Goal: Task Accomplishment & Management: Use online tool/utility

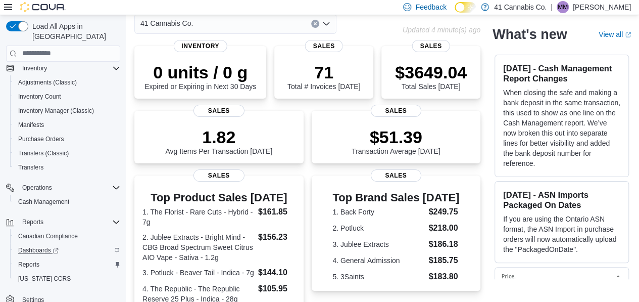
scroll to position [137, 0]
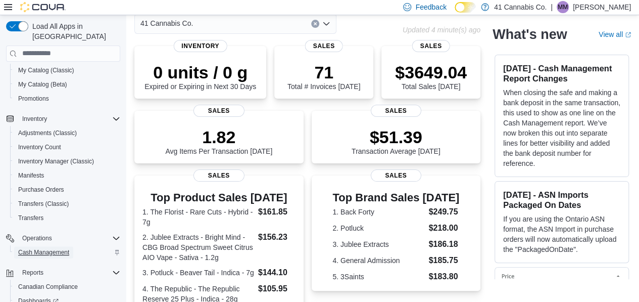
click at [40, 248] on span "Cash Management" at bounding box center [43, 252] width 51 height 8
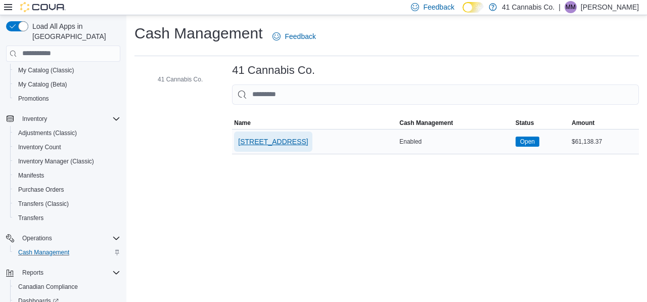
click at [290, 139] on span "[STREET_ADDRESS]" at bounding box center [273, 141] width 70 height 10
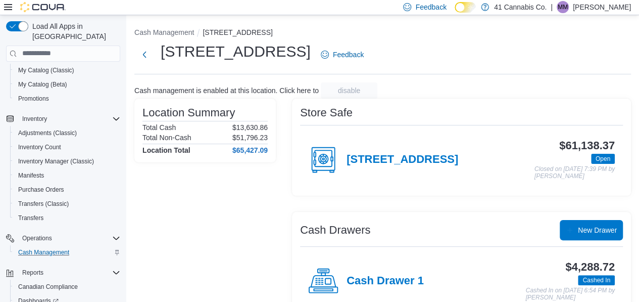
scroll to position [79, 0]
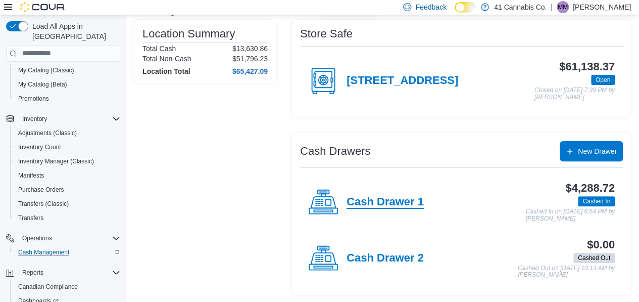
click at [367, 198] on h4 "Cash Drawer 1" at bounding box center [385, 202] width 77 height 13
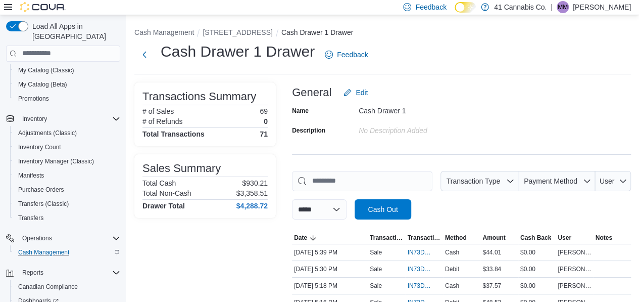
scroll to position [152, 0]
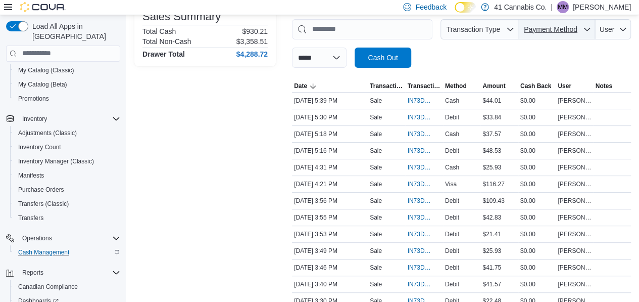
click at [564, 30] on span "Payment Method" at bounding box center [551, 29] width 54 height 8
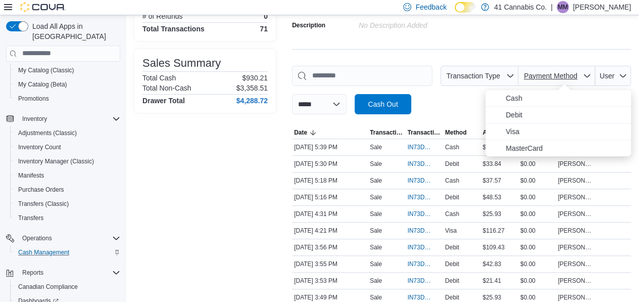
scroll to position [101, 0]
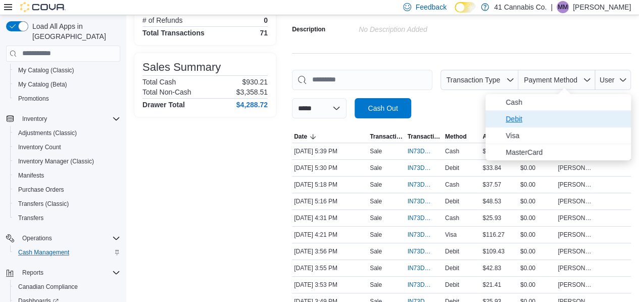
click at [525, 121] on span "Debit" at bounding box center [565, 119] width 119 height 12
type input "**********"
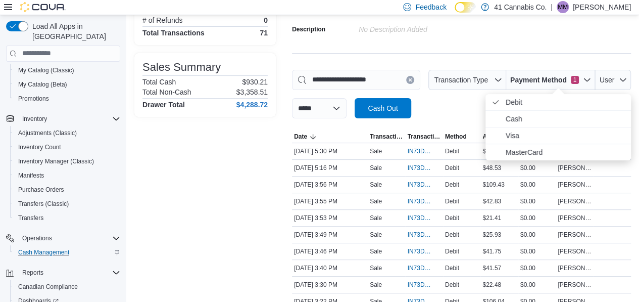
click at [466, 119] on div at bounding box center [461, 124] width 339 height 12
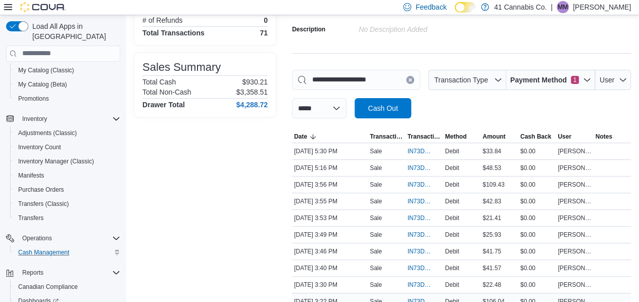
click at [468, 296] on div "Debit" at bounding box center [461, 301] width 37 height 12
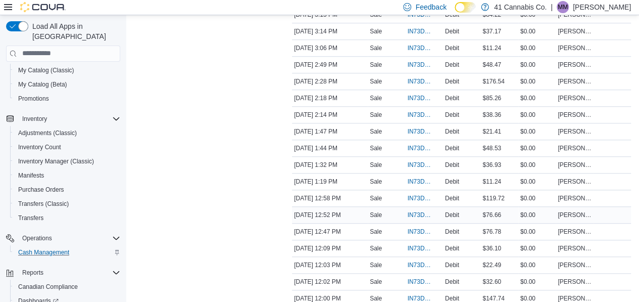
scroll to position [354, 0]
click at [462, 293] on div "Debit" at bounding box center [461, 299] width 37 height 12
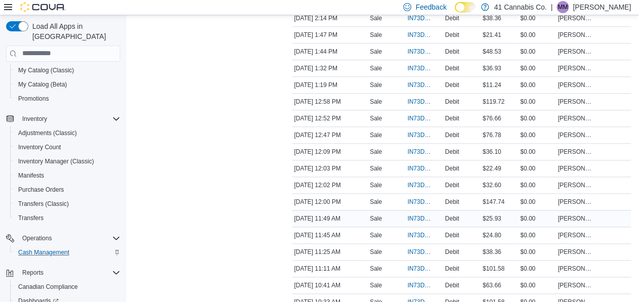
scroll to position [556, 0]
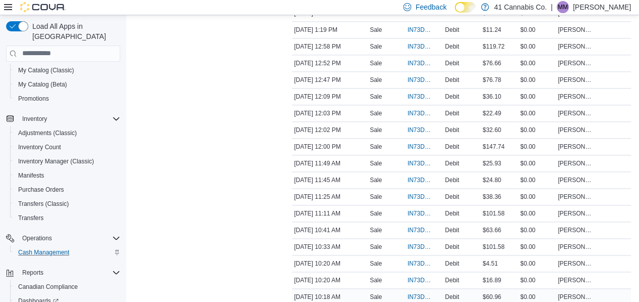
click at [470, 291] on div "Debit" at bounding box center [461, 297] width 37 height 12
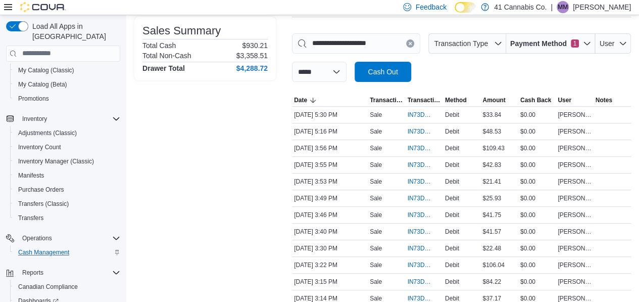
scroll to position [0, 0]
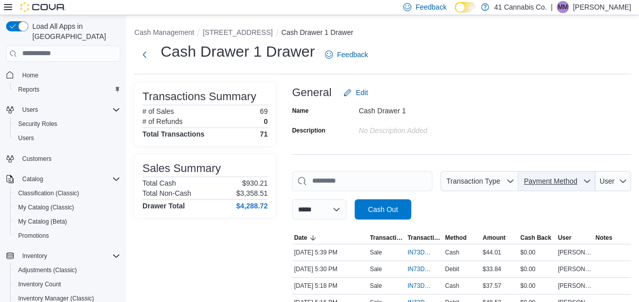
click at [547, 187] on span "Payment Method" at bounding box center [556, 181] width 69 height 20
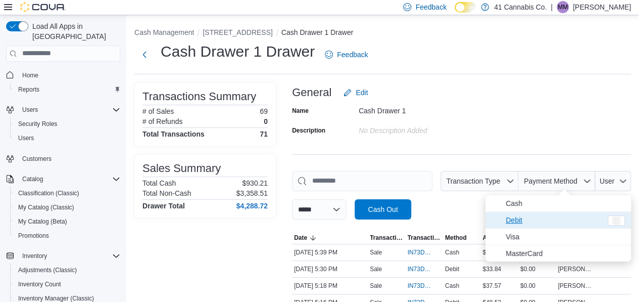
click at [524, 215] on span "Debit" at bounding box center [554, 220] width 96 height 12
type input "**********"
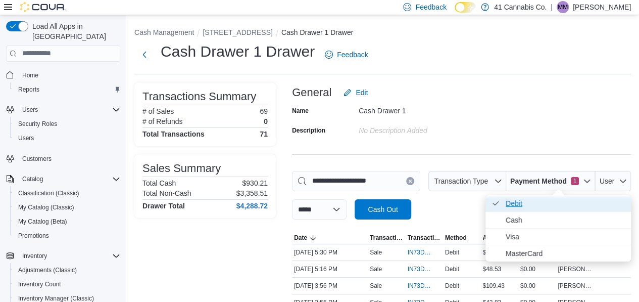
click at [513, 199] on span "Debit . Checked option." at bounding box center [565, 203] width 119 height 12
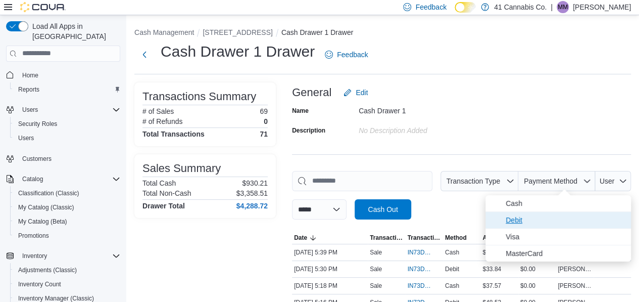
click at [527, 218] on span "Debit" at bounding box center [565, 220] width 119 height 12
type input "**********"
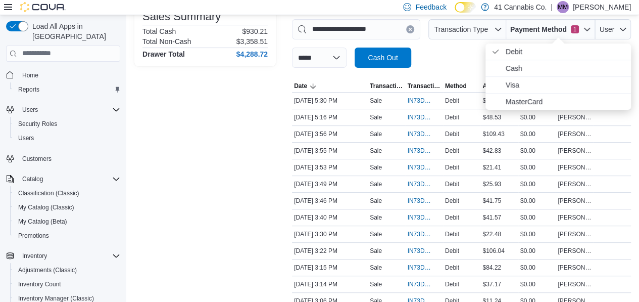
scroll to position [202, 0]
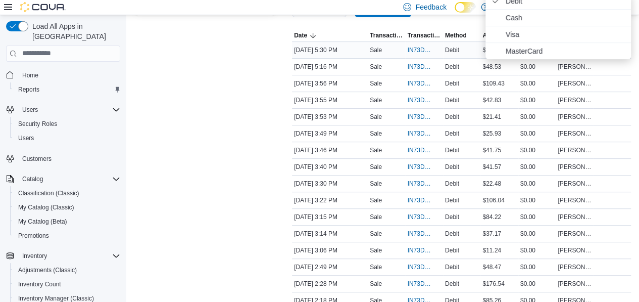
click at [472, 57] on td "Method Debit" at bounding box center [461, 49] width 37 height 17
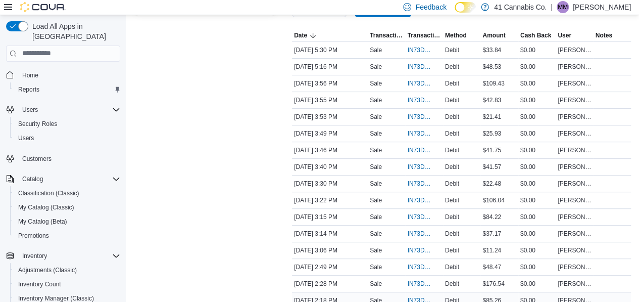
drag, startPoint x: 463, startPoint y: 299, endPoint x: 463, endPoint y: 294, distance: 5.1
click at [462, 299] on div "Debit" at bounding box center [461, 300] width 37 height 12
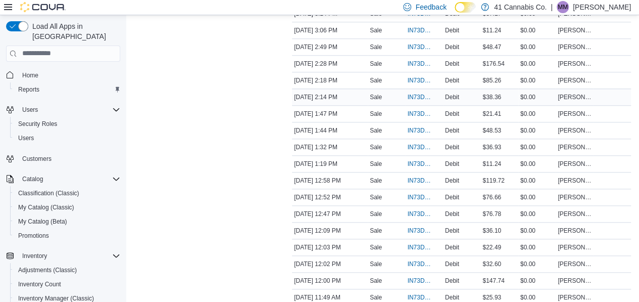
scroll to position [455, 0]
click at [464, 292] on div "Debit" at bounding box center [461, 298] width 37 height 12
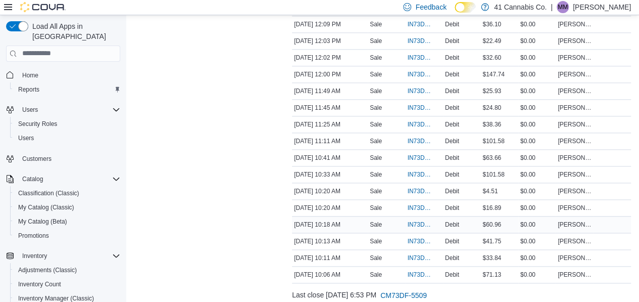
scroll to position [654, 0]
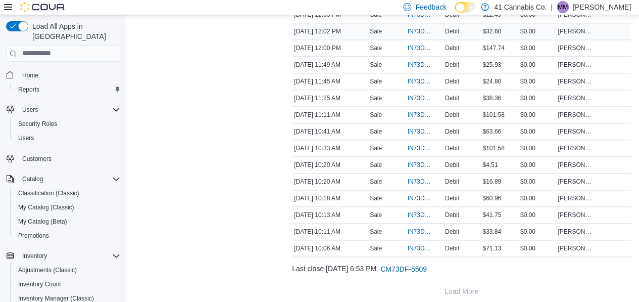
click at [476, 25] on div "Debit" at bounding box center [461, 31] width 37 height 12
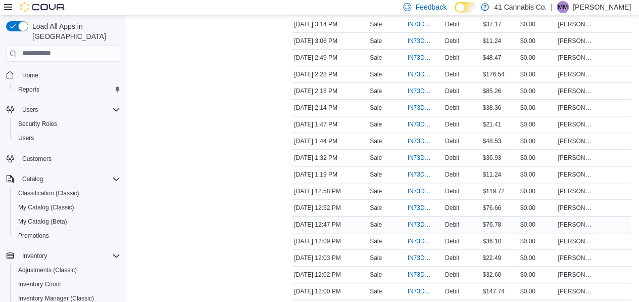
scroll to position [402, 0]
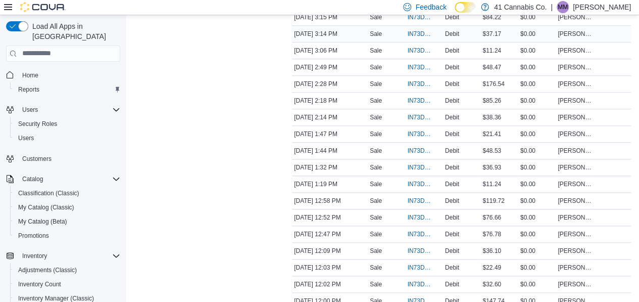
click at [475, 28] on div "Debit" at bounding box center [461, 34] width 37 height 12
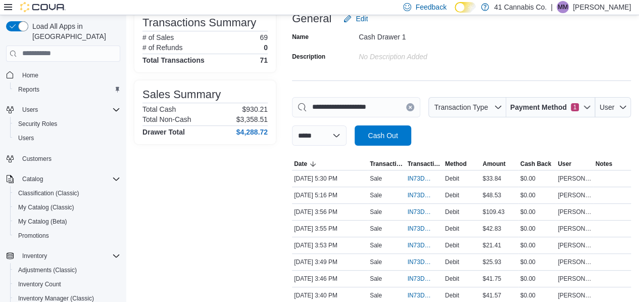
scroll to position [0, 0]
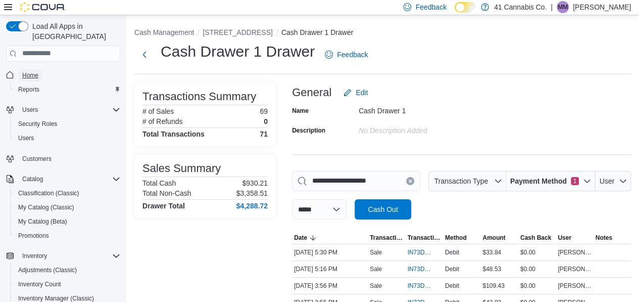
click at [32, 71] on span "Home" at bounding box center [30, 75] width 16 height 8
